Goal: Task Accomplishment & Management: Use online tool/utility

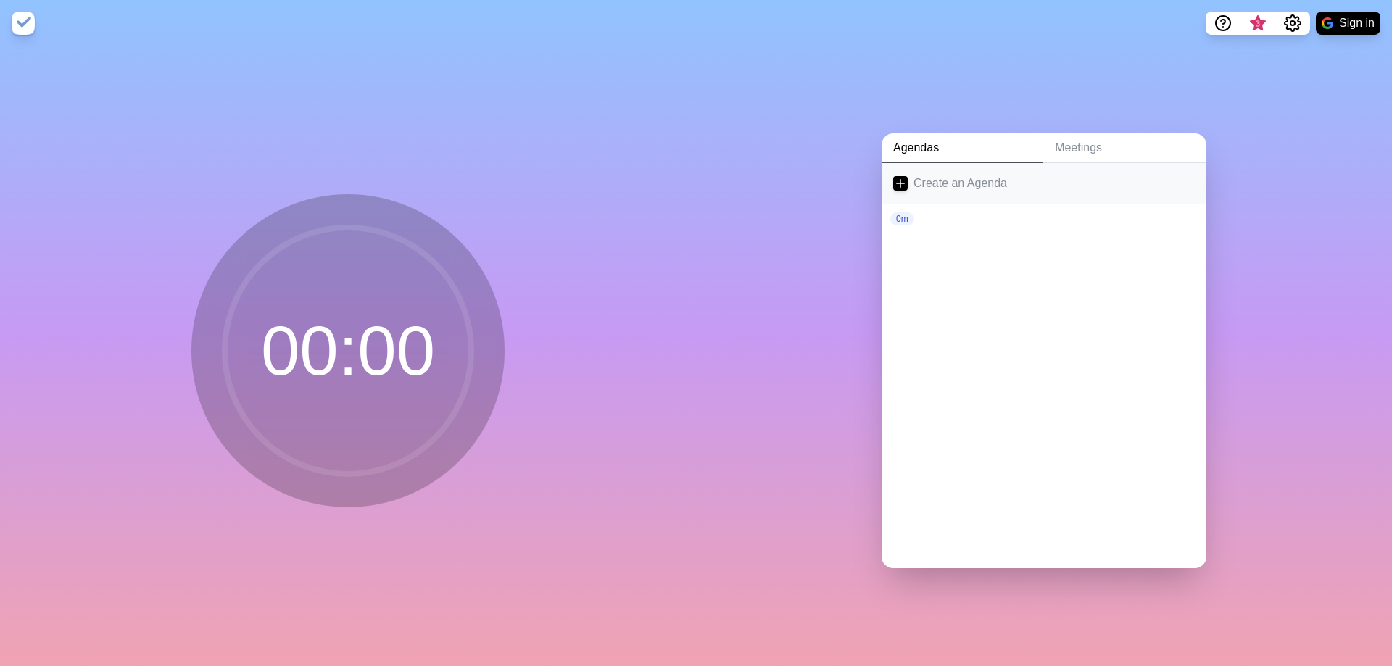
click at [936, 177] on link "Create an Agenda" at bounding box center [1044, 183] width 325 height 41
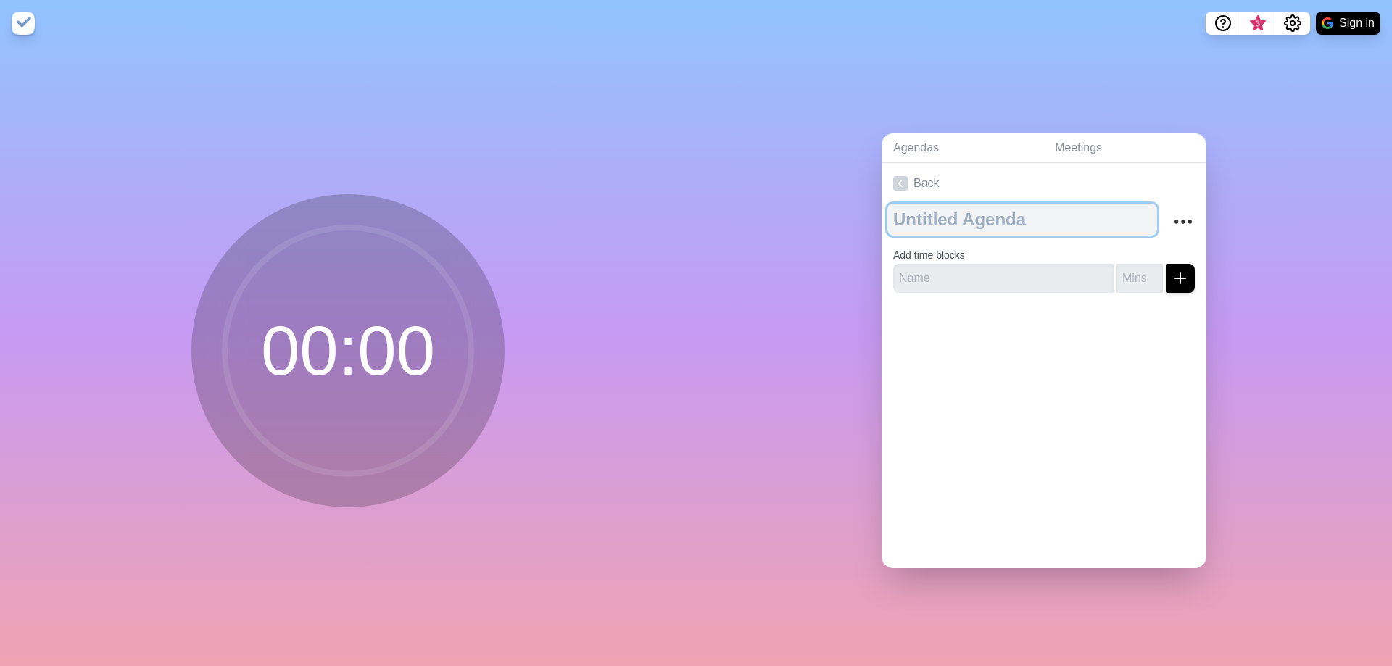
click at [957, 224] on textarea at bounding box center [1023, 220] width 270 height 32
type textarea "Daily Standup"
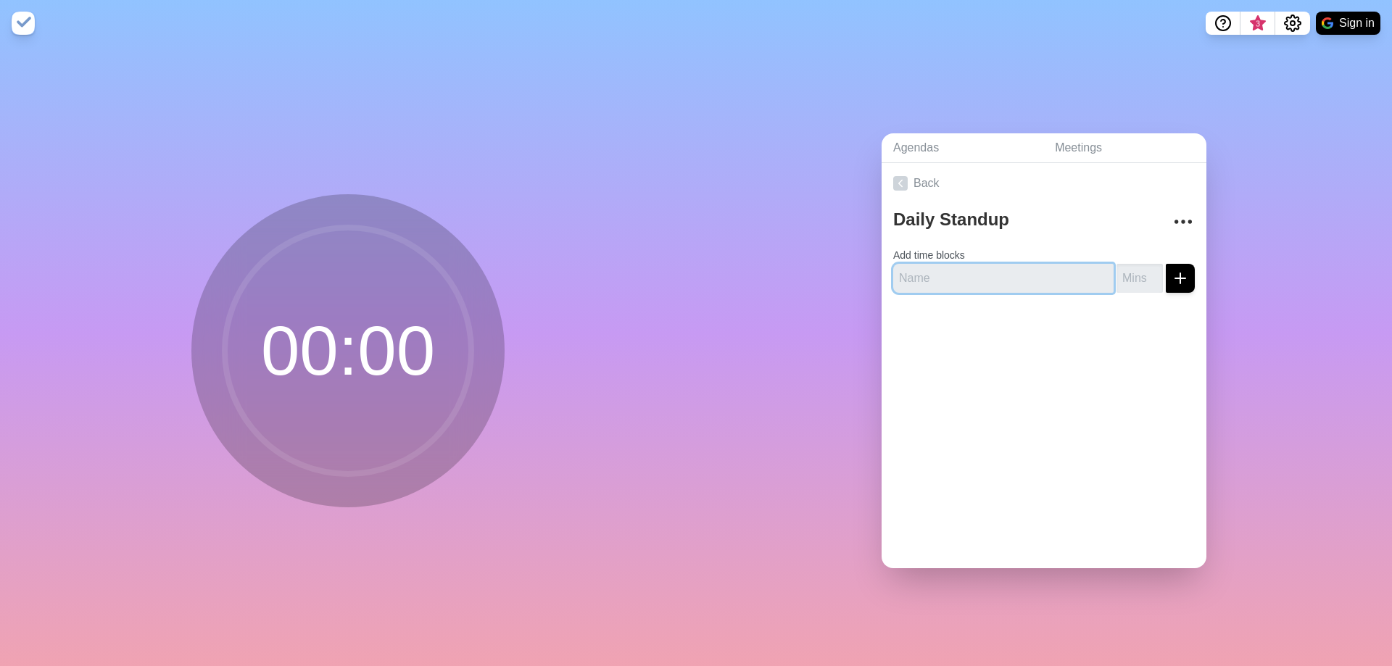
click at [967, 279] on input "text" at bounding box center [1003, 278] width 220 height 29
type input "Team Check-In"
drag, startPoint x: 1117, startPoint y: 276, endPoint x: 1123, endPoint y: 271, distance: 7.8
click at [1117, 274] on input "number" at bounding box center [1140, 278] width 46 height 29
type input "2"
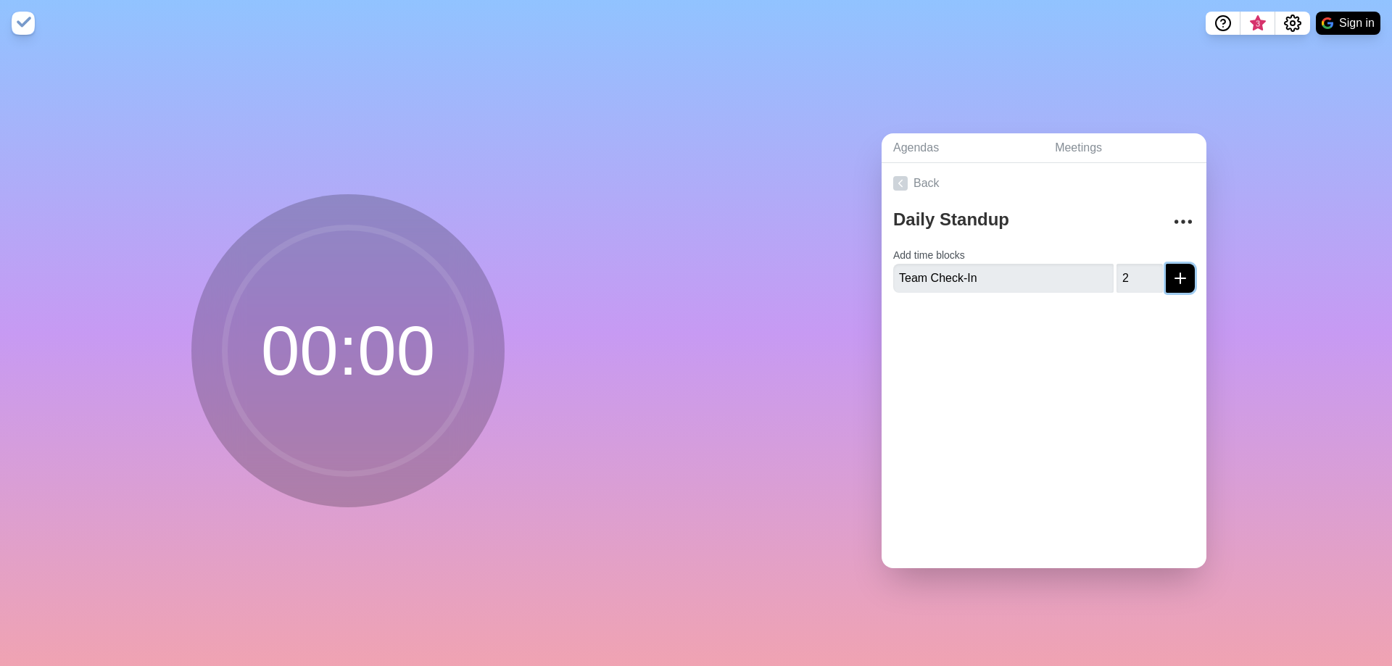
click at [1178, 276] on button "submit" at bounding box center [1180, 278] width 29 height 29
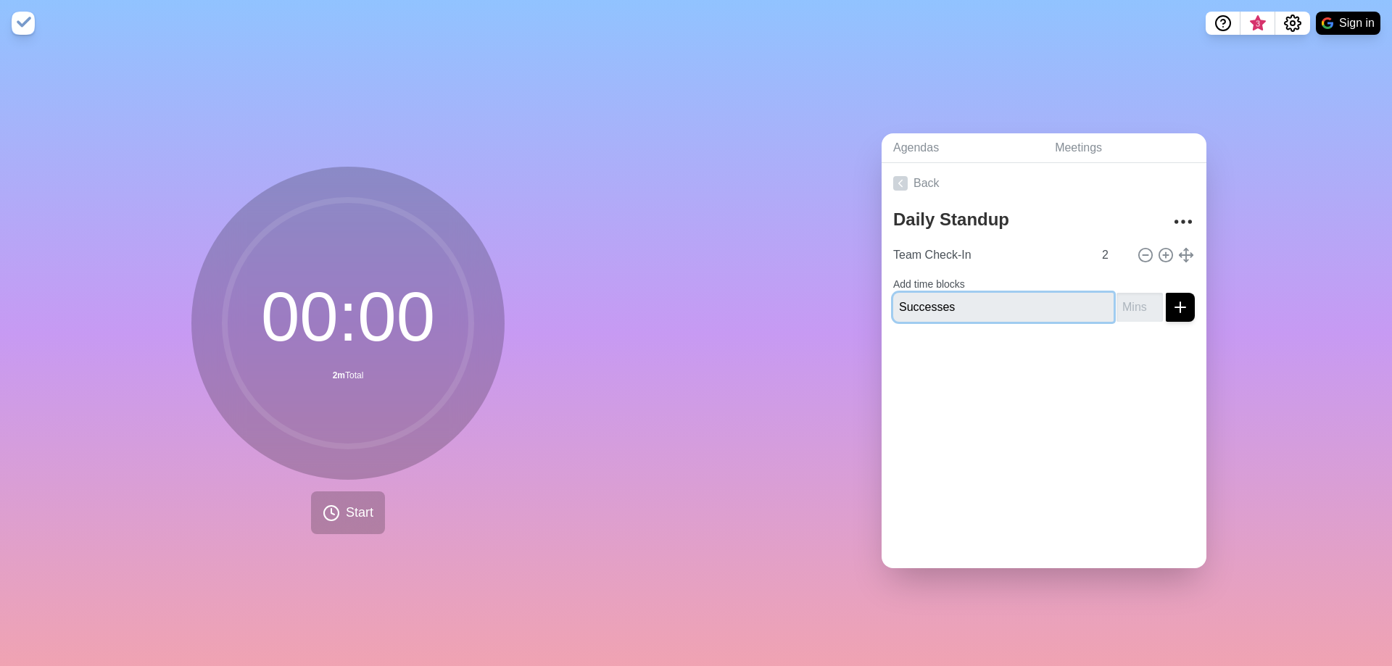
type input "Successes"
click at [1123, 302] on input "number" at bounding box center [1140, 307] width 46 height 29
type input "2"
click at [1166, 293] on button "submit" at bounding box center [1180, 307] width 29 height 29
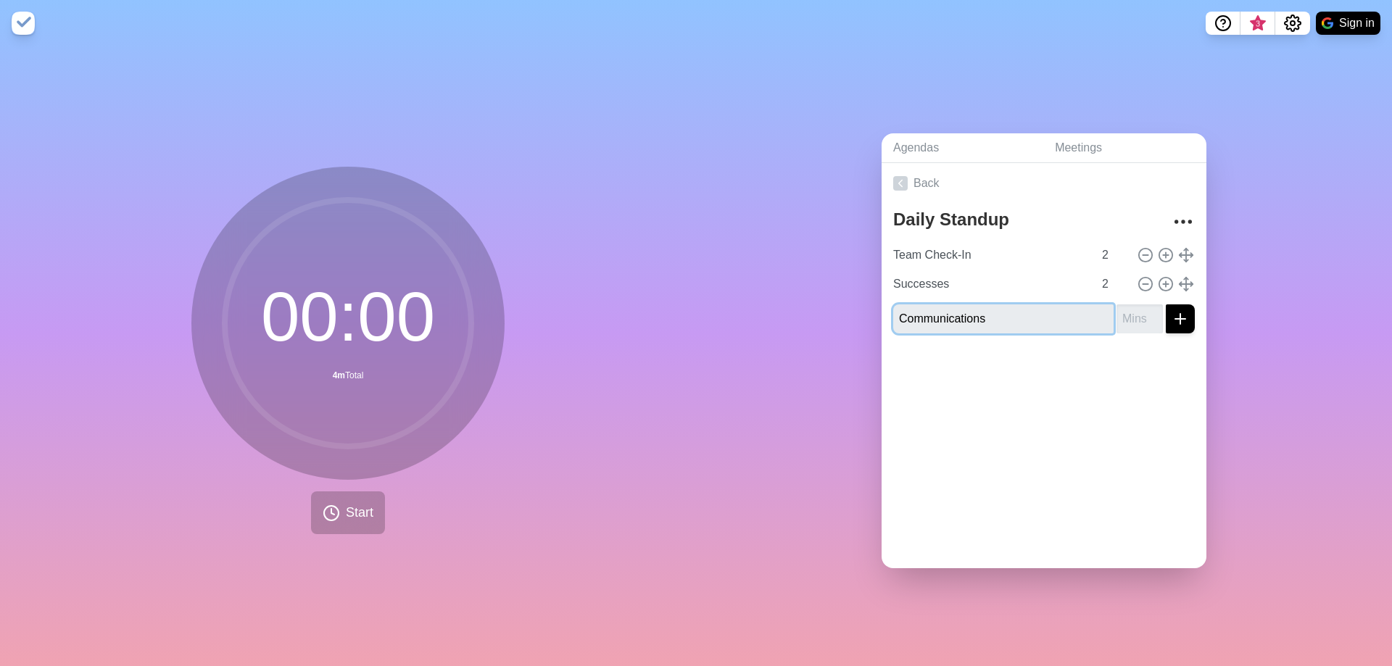
type input "Communications"
type input "2"
click at [1166, 305] on button "submit" at bounding box center [1180, 319] width 29 height 29
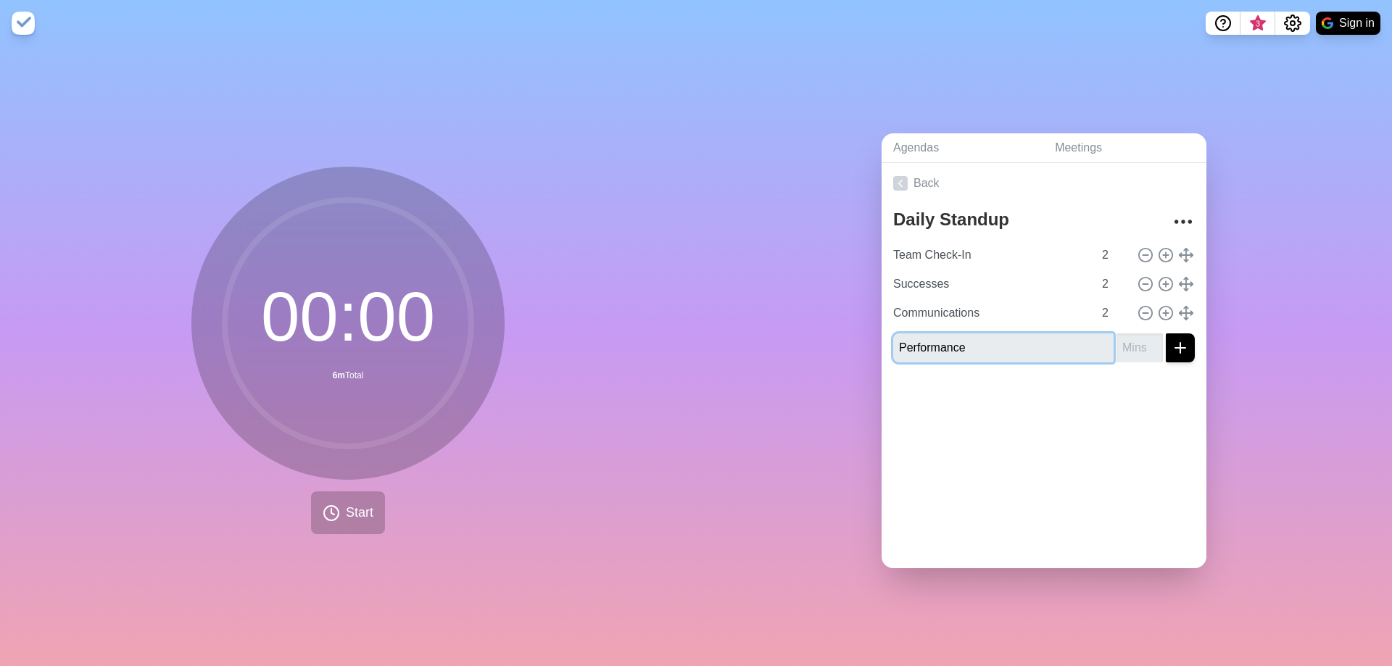
type input "Performance"
type input "3"
click at [1166, 334] on button "submit" at bounding box center [1180, 348] width 29 height 29
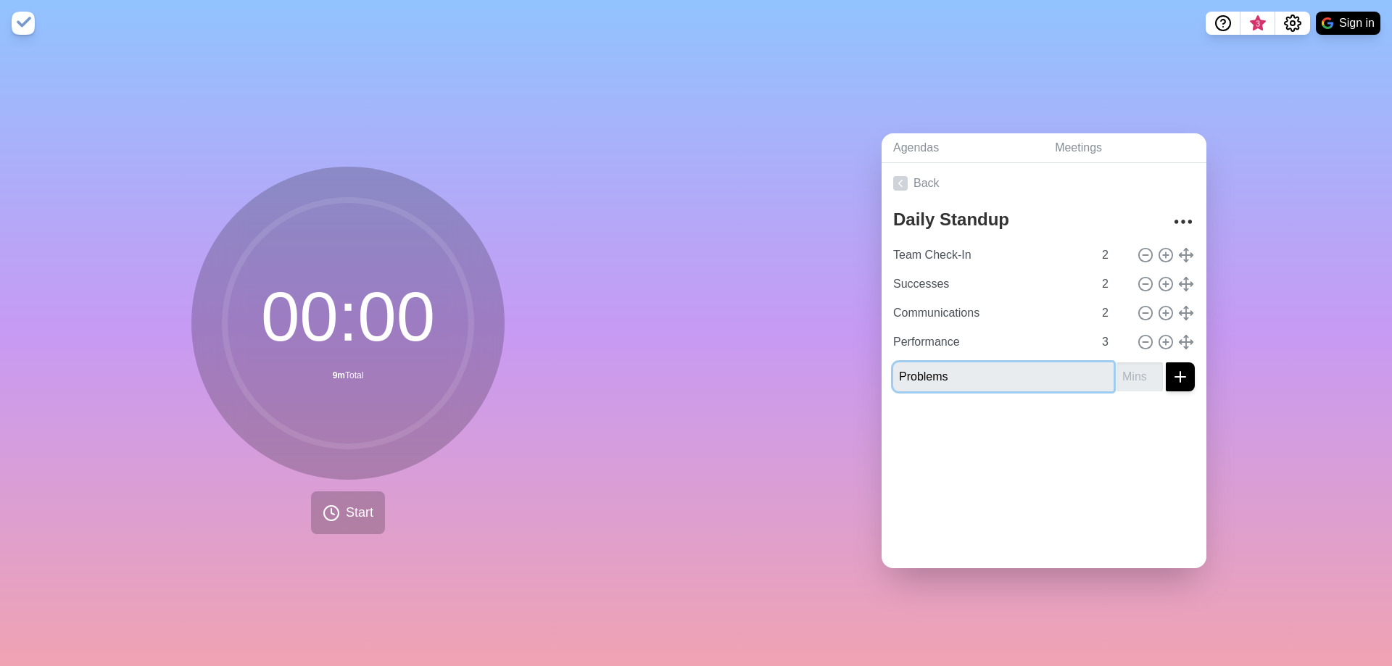
type input "Problems"
type input "2"
click at [1166, 363] on button "submit" at bounding box center [1180, 377] width 29 height 29
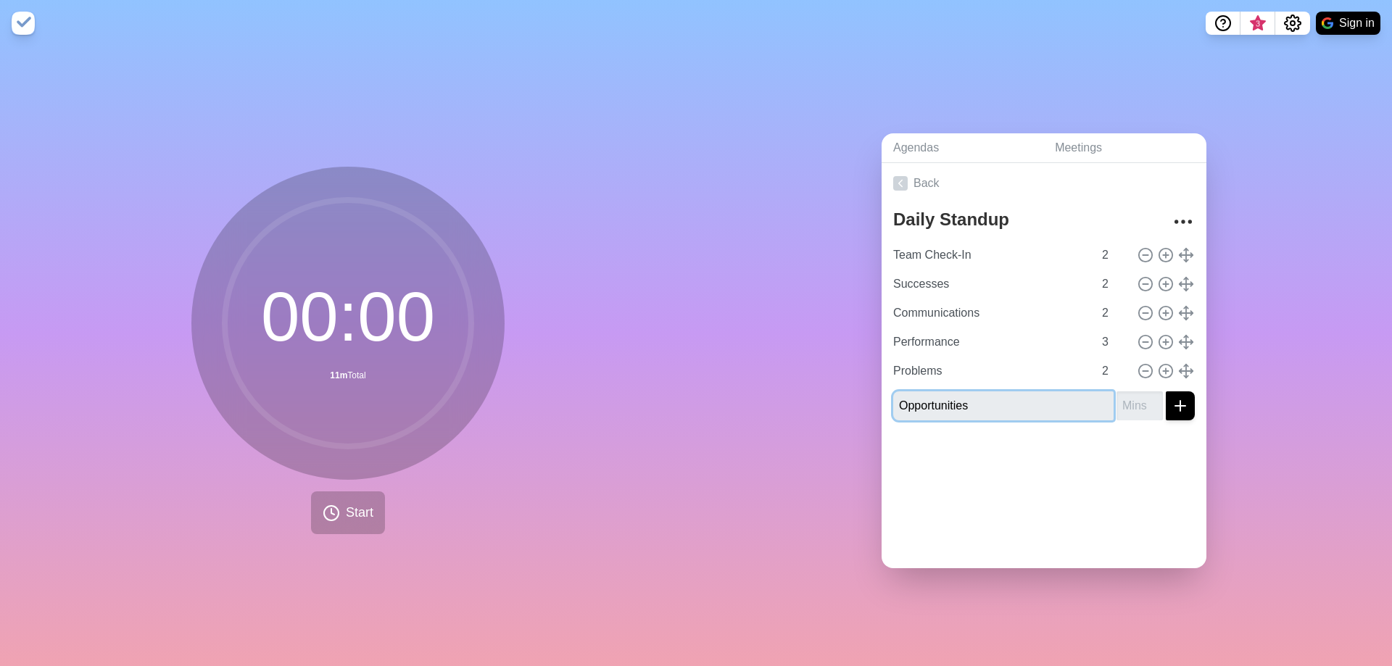
type input "Opportunities"
type input "2"
click at [1166, 392] on button "submit" at bounding box center [1180, 406] width 29 height 29
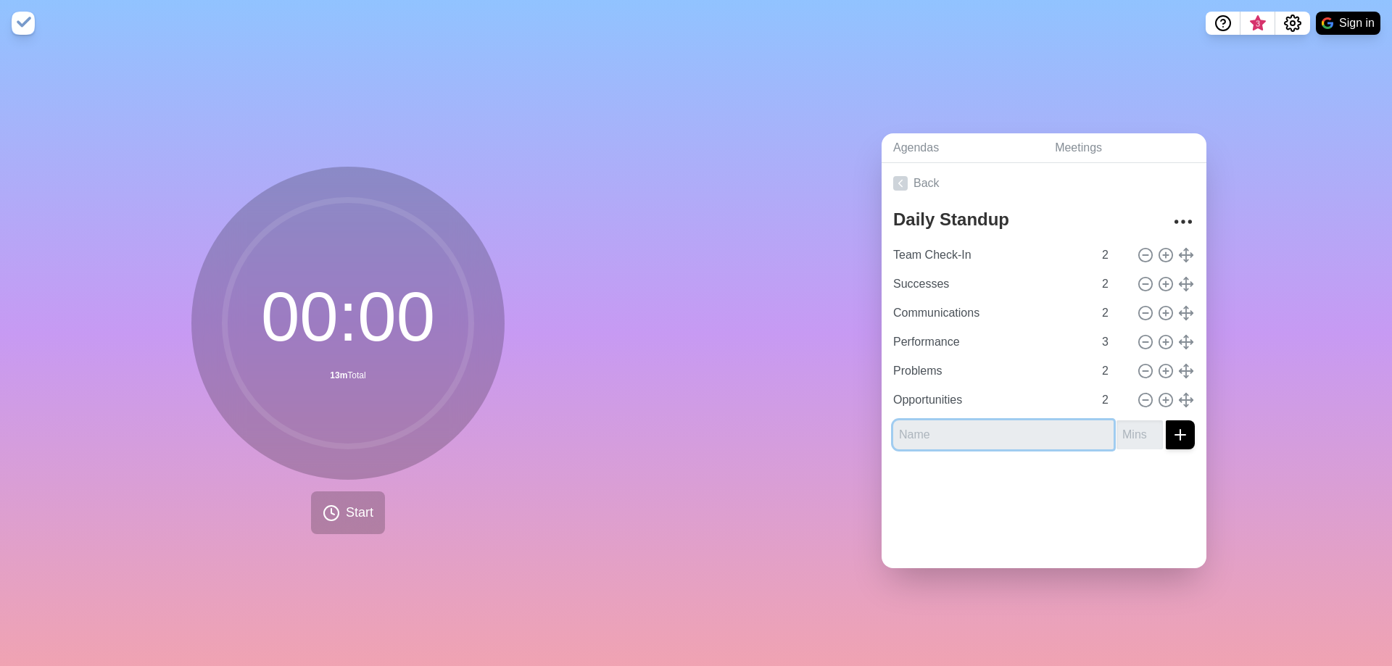
click at [941, 435] on input "text" at bounding box center [1003, 435] width 220 height 29
type input "Actions"
type input "2"
click at [1166, 421] on button "submit" at bounding box center [1180, 435] width 29 height 29
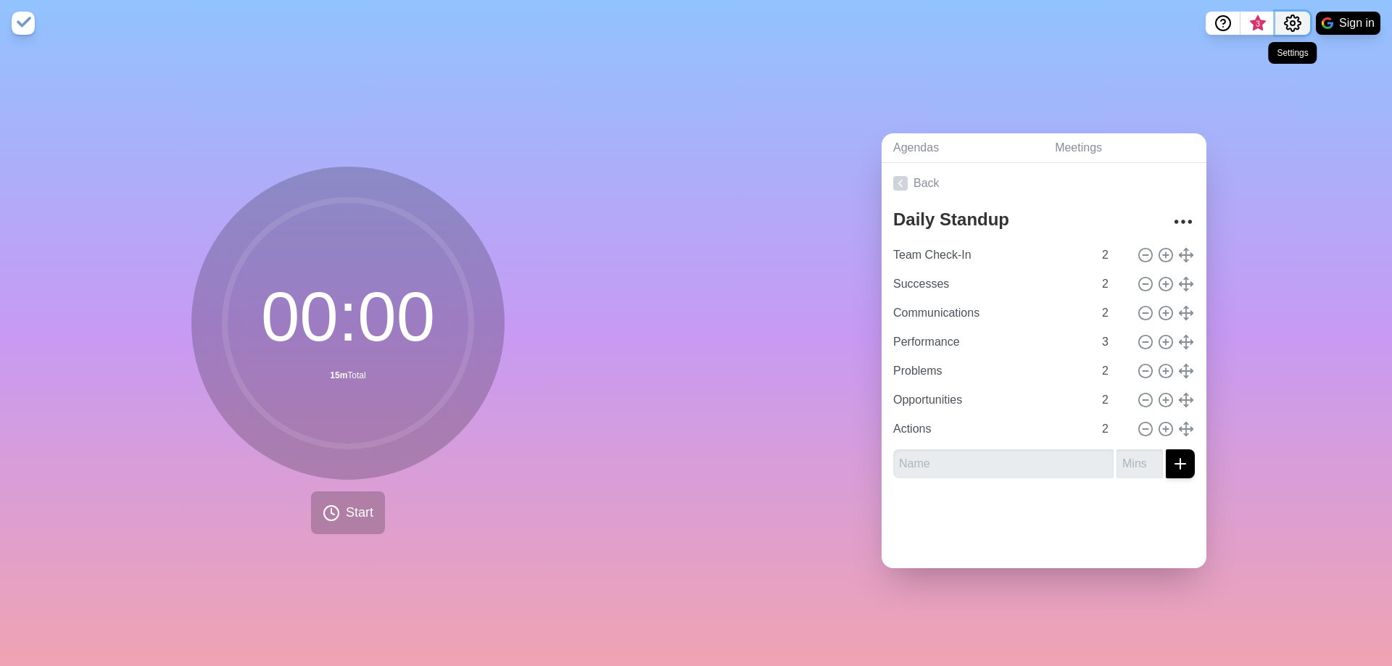
click at [1294, 22] on circle "Settings" at bounding box center [1293, 23] width 4 height 4
click at [1258, 19] on span "3" at bounding box center [1258, 24] width 12 height 12
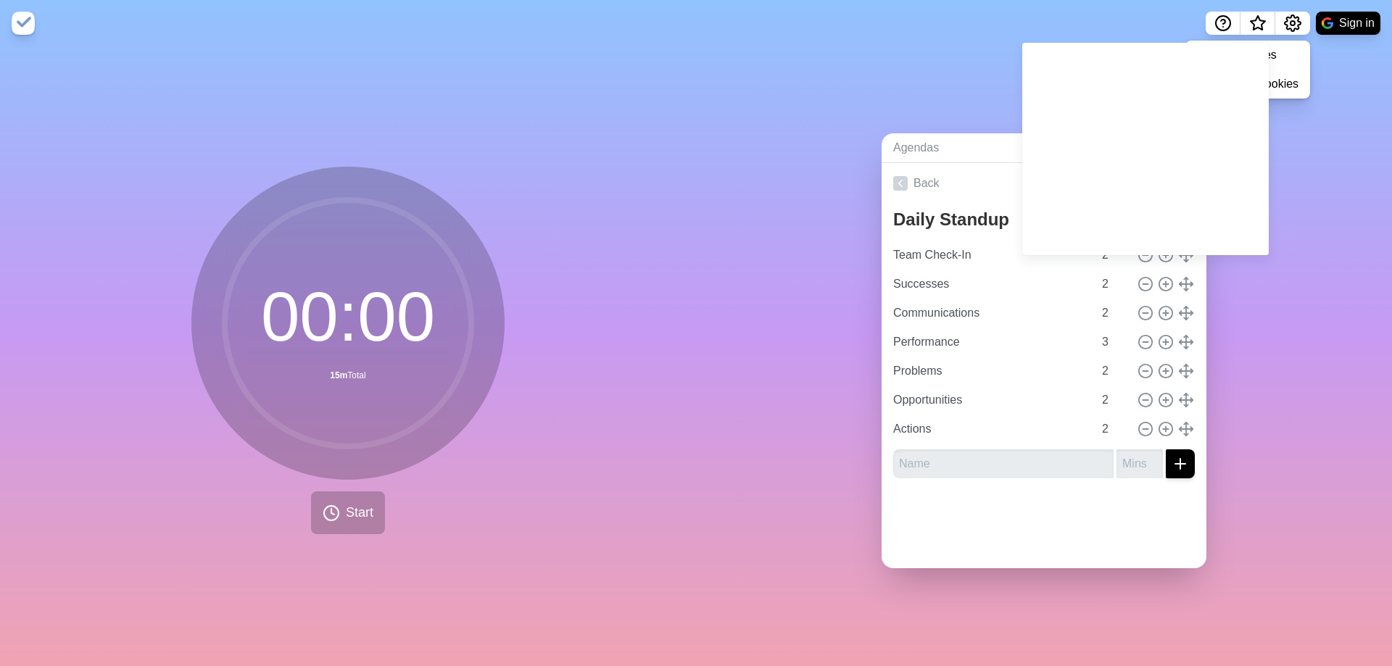
click at [1306, 277] on div "Agendas Meetings Back Daily Standup Team Check-In 2 Successes 2 Communications …" at bounding box center [1044, 356] width 696 height 620
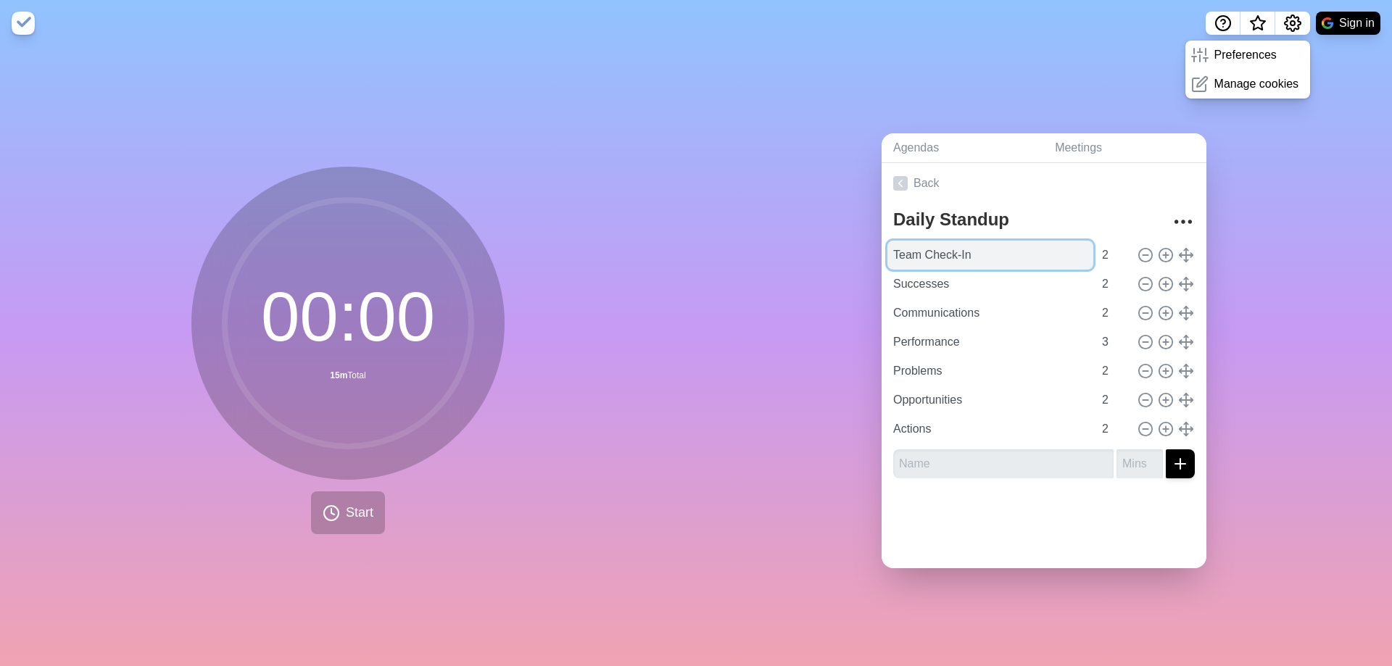
click at [945, 255] on input "Team Check-In" at bounding box center [991, 255] width 206 height 29
click at [1184, 260] on polyline at bounding box center [1186, 261] width 4 height 2
click at [913, 176] on link "Back" at bounding box center [1044, 183] width 325 height 41
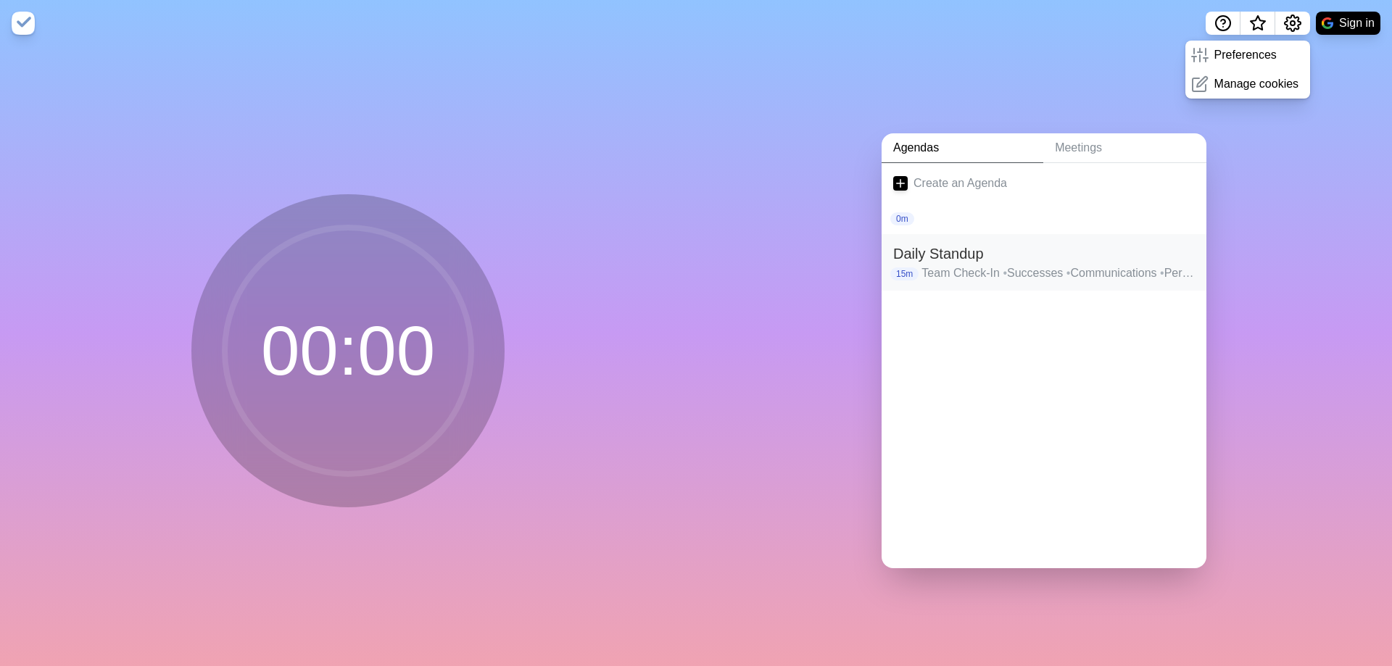
click at [1038, 265] on p "Team Check-In • Successes • Communications • Performance • Problems • Opportuni…" at bounding box center [1058, 273] width 273 height 17
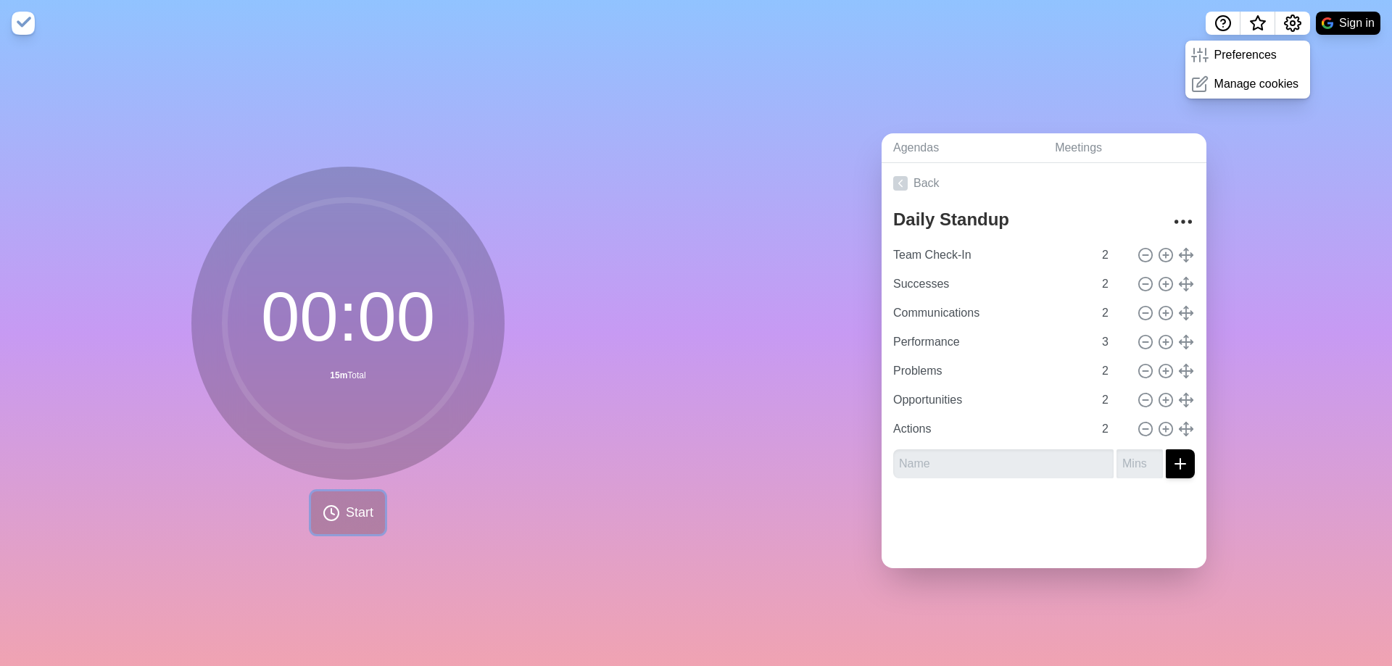
click at [331, 509] on polyline at bounding box center [332, 512] width 3 height 6
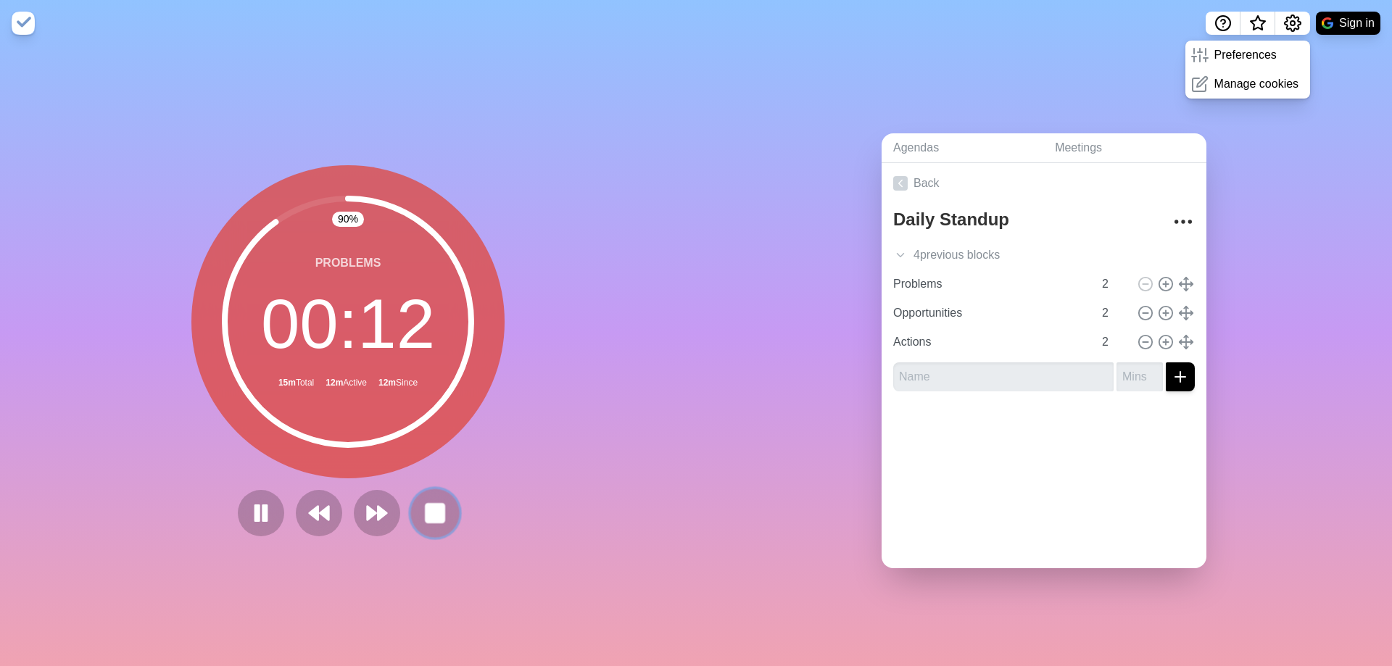
click at [445, 513] on button at bounding box center [434, 513] width 49 height 49
